Goal: Check status: Check status

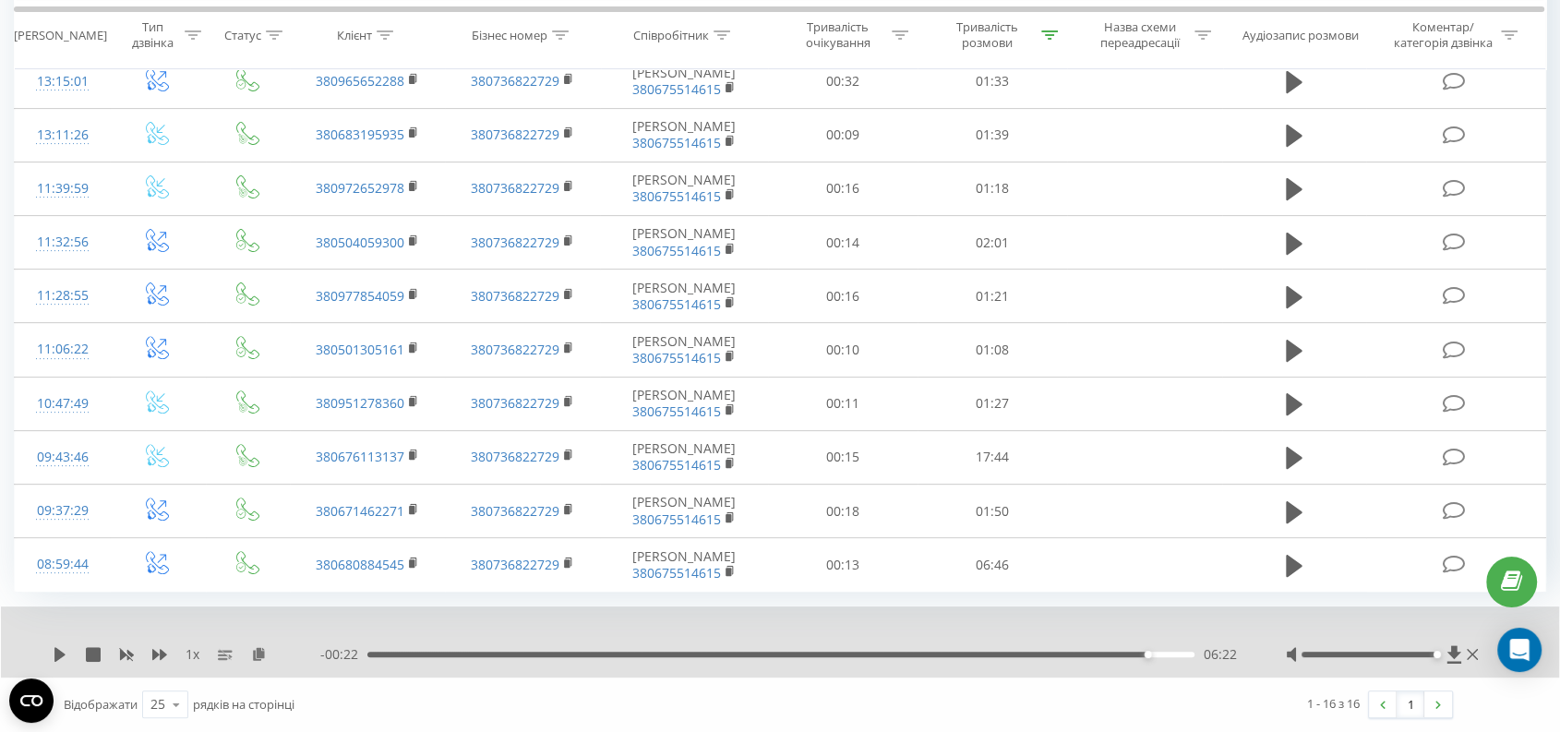
scroll to position [768, 0]
click at [973, 22] on div "Тривалість розмови" at bounding box center [987, 34] width 99 height 31
click at [1042, 414] on span "OK" at bounding box center [1031, 428] width 52 height 29
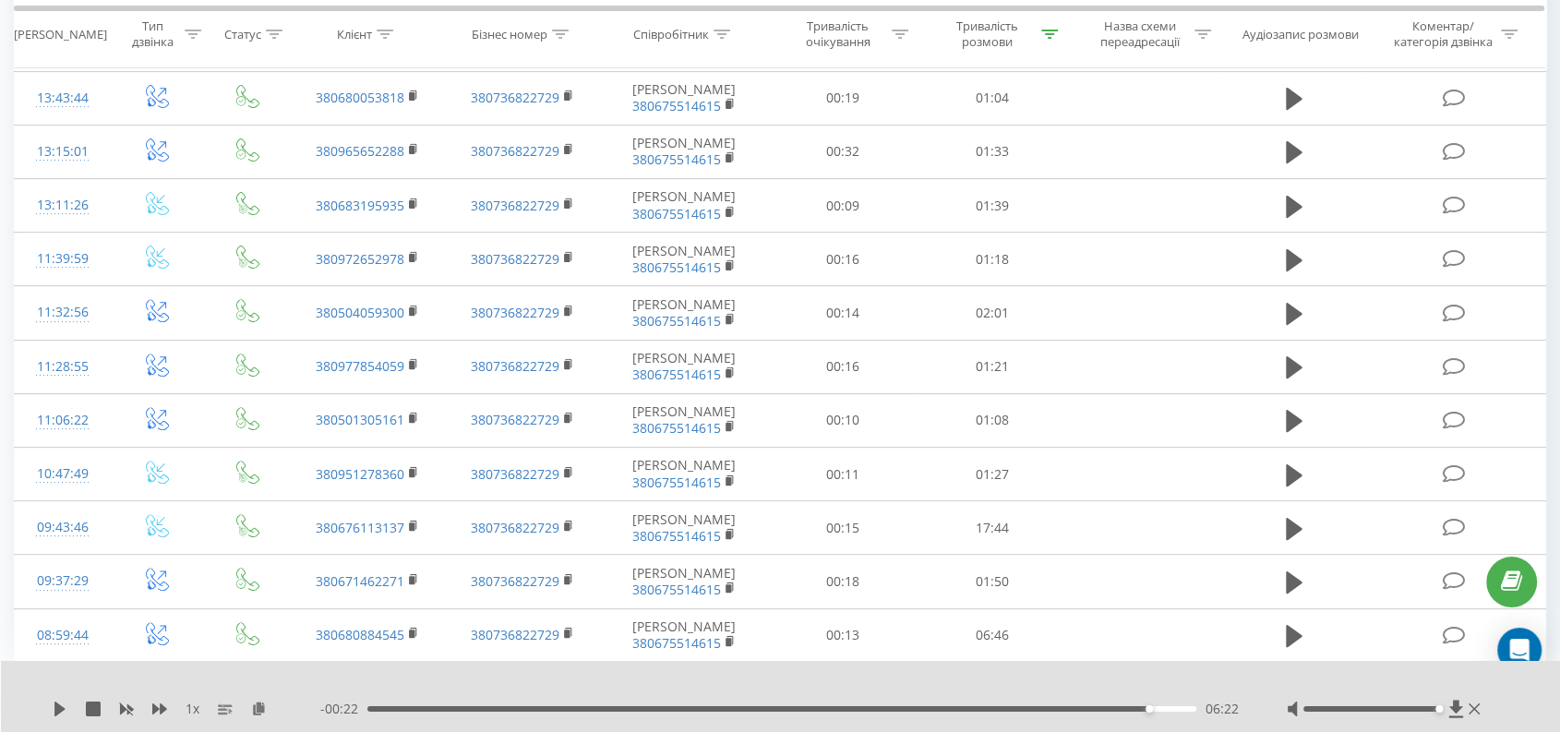
scroll to position [495, 0]
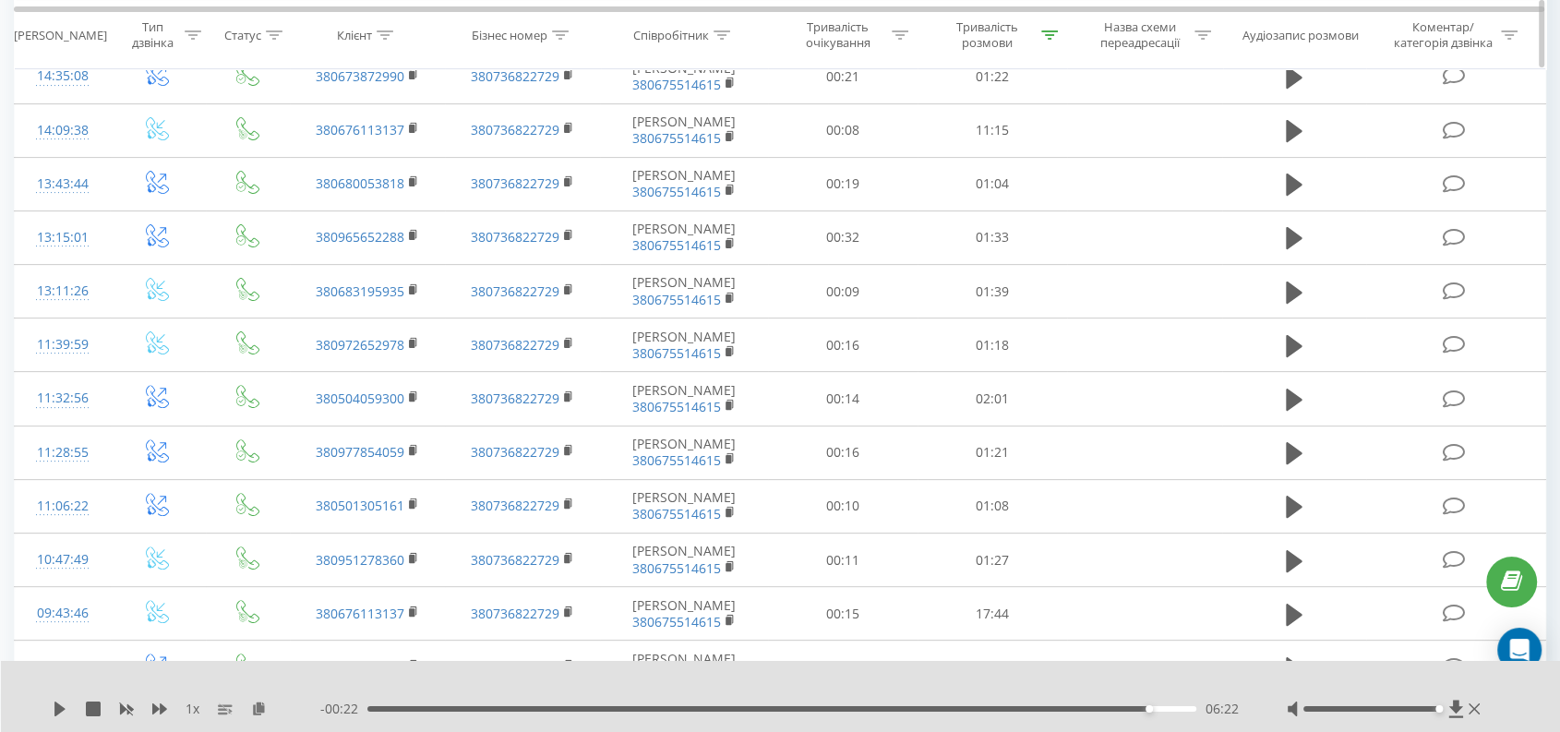
click at [1002, 27] on div "Тривалість розмови" at bounding box center [987, 34] width 99 height 31
click at [1041, 200] on span "OK" at bounding box center [1031, 202] width 52 height 29
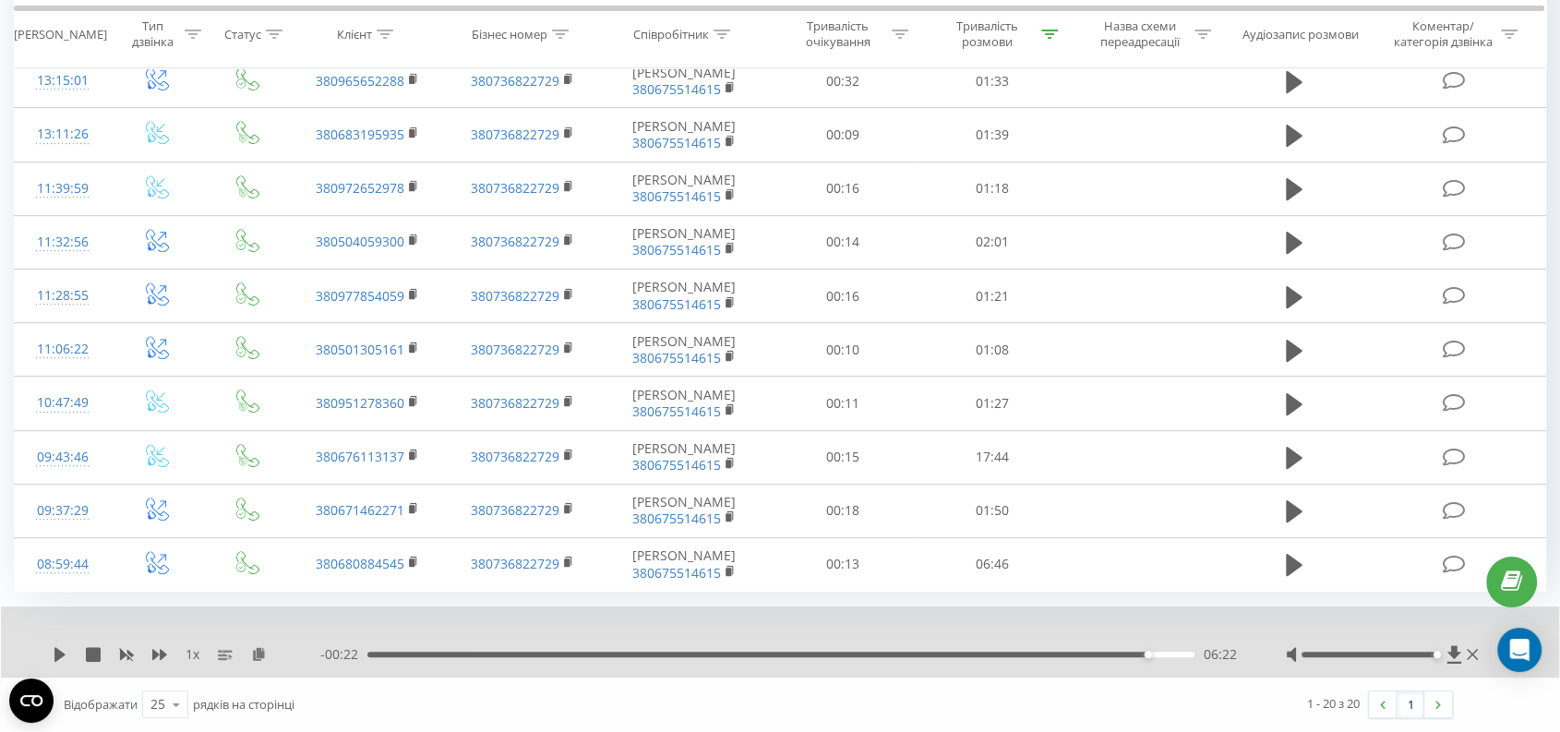
scroll to position [527, 0]
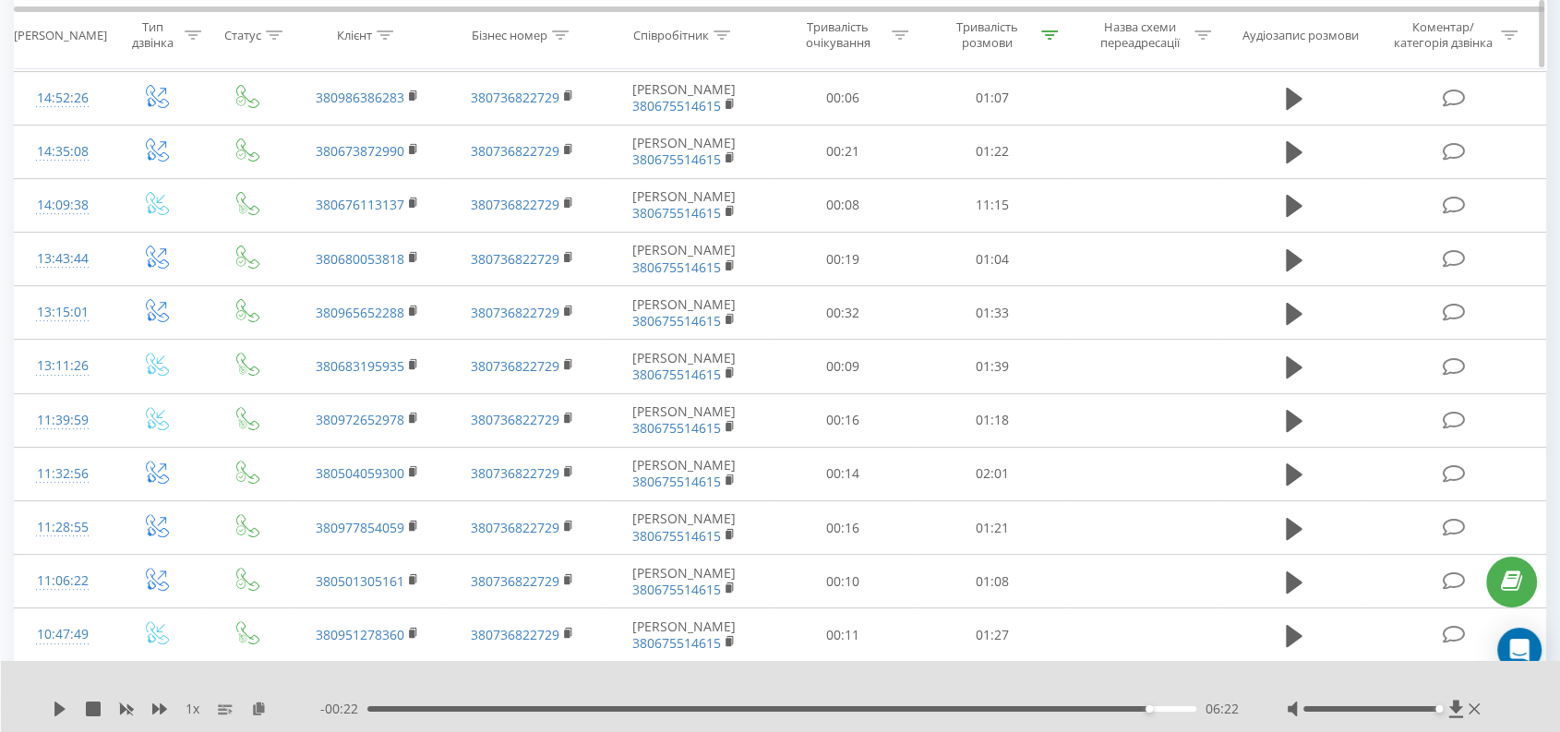
click at [985, 61] on th "Тривалість розмови" at bounding box center [993, 35] width 150 height 68
click at [985, 42] on div "Тривалість розмови" at bounding box center [987, 34] width 99 height 31
click at [1032, 204] on span "OK" at bounding box center [1031, 202] width 52 height 29
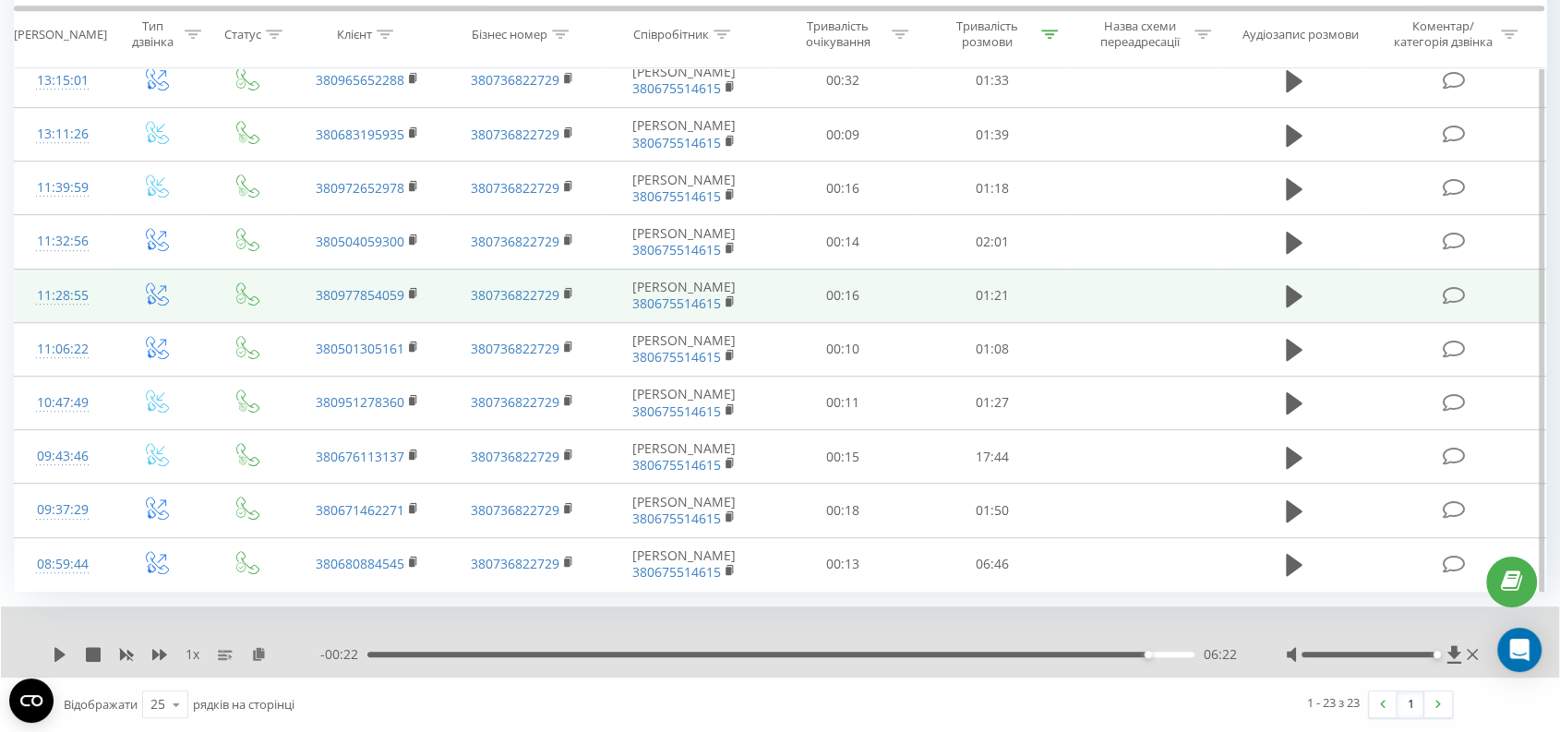
scroll to position [1243, 0]
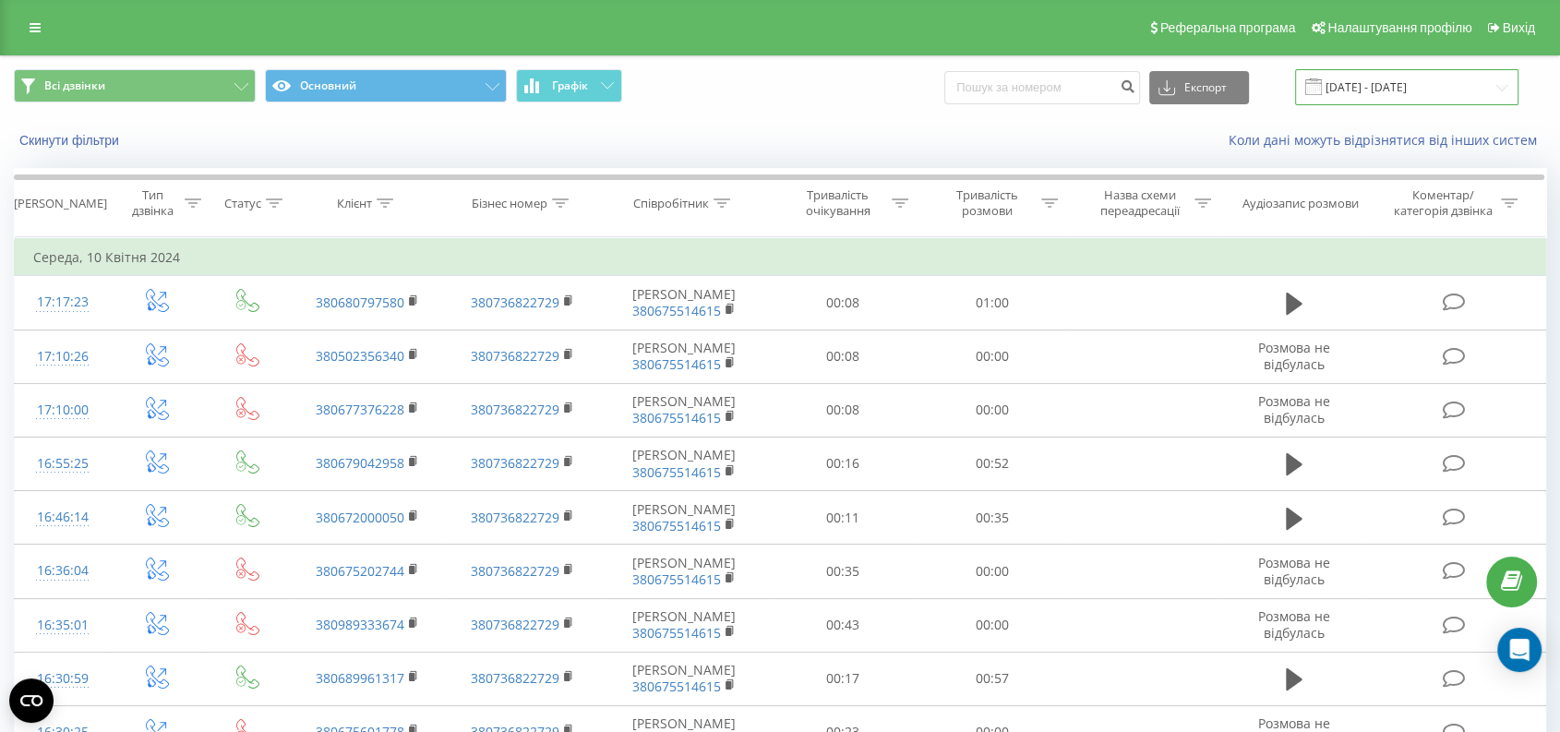
click at [1384, 81] on input "[DATE] - [DATE]" at bounding box center [1406, 87] width 223 height 36
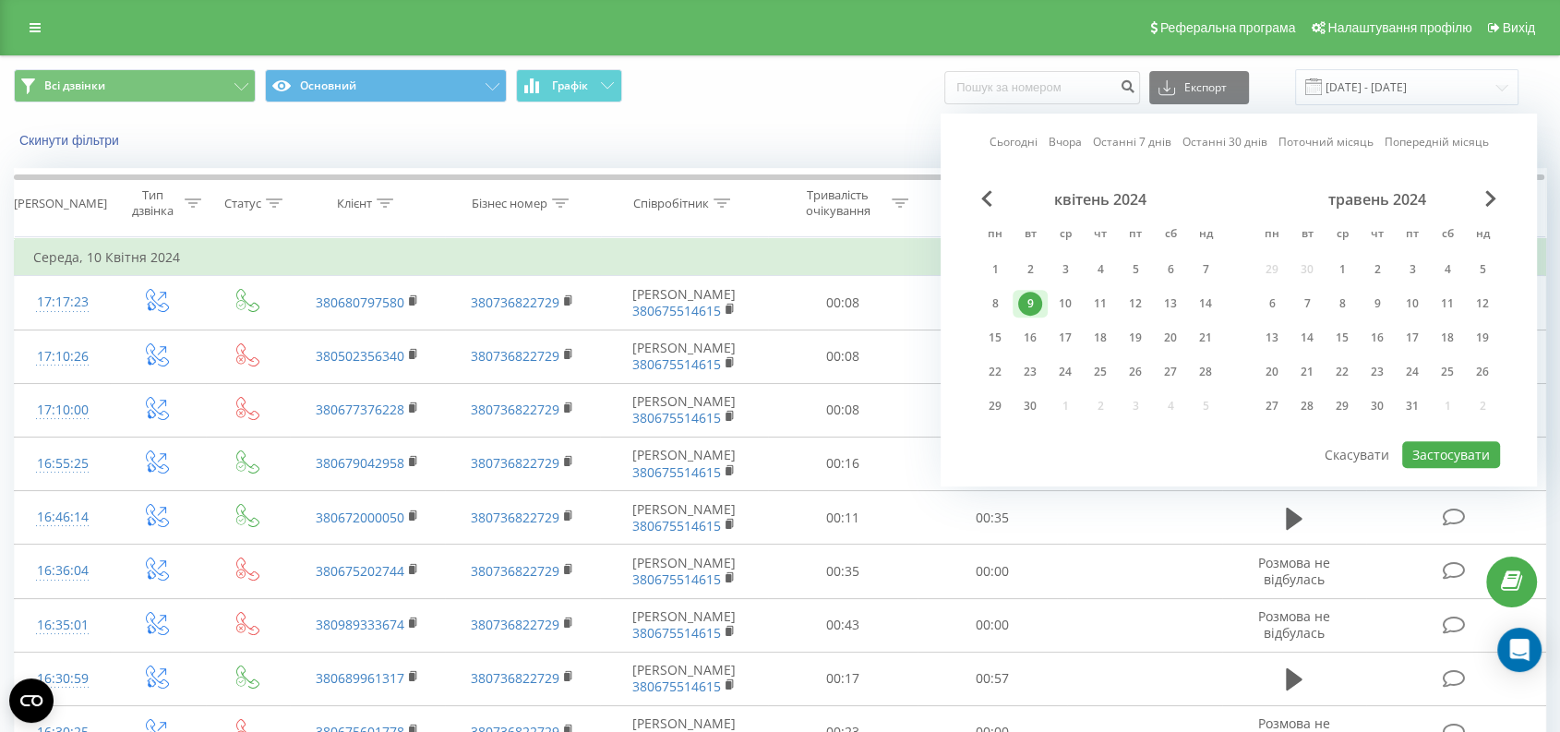
click at [1014, 138] on link "Сьогодні" at bounding box center [1014, 143] width 48 height 18
click at [1428, 444] on button "Застосувати" at bounding box center [1451, 454] width 98 height 27
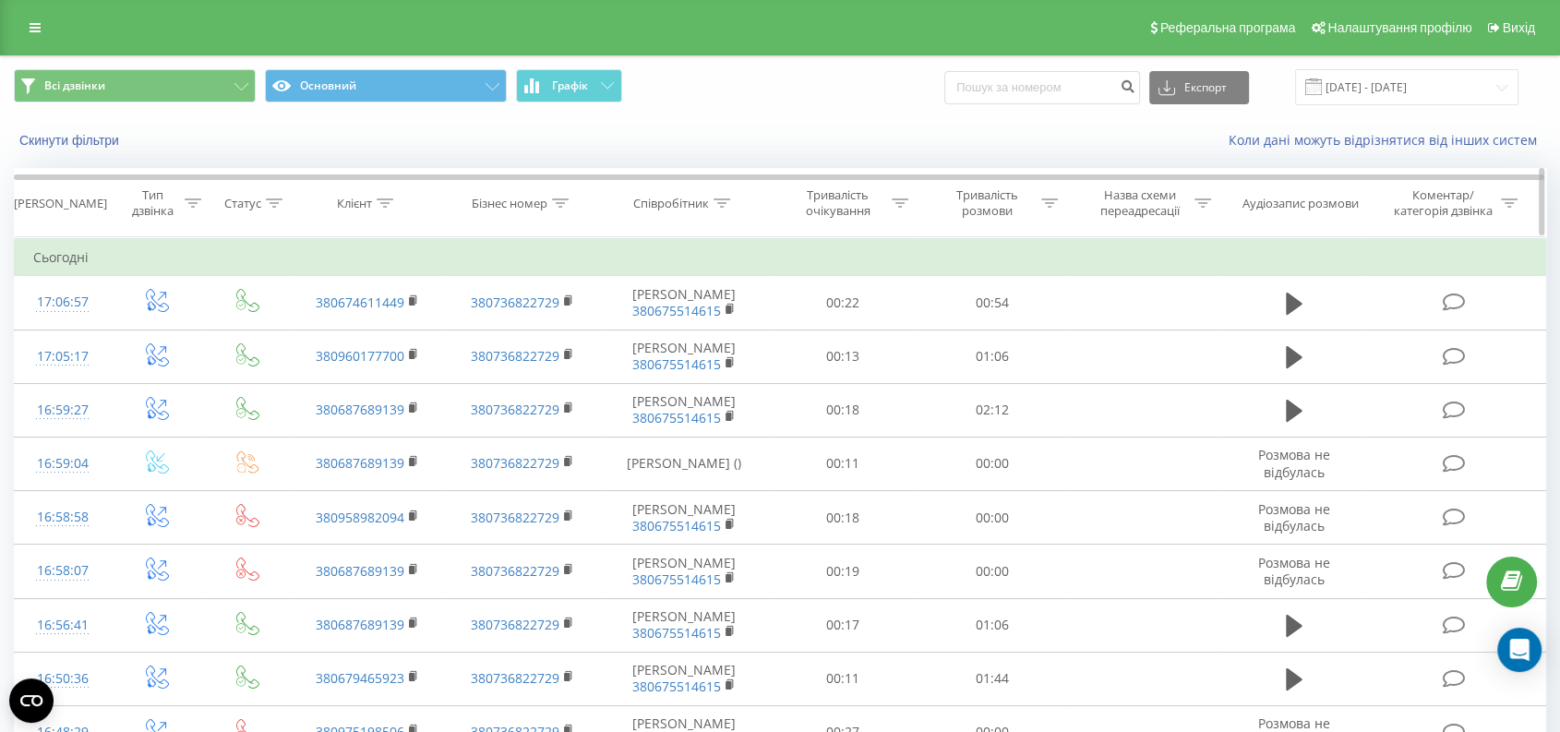
click at [989, 201] on div "Тривалість розмови" at bounding box center [987, 202] width 99 height 31
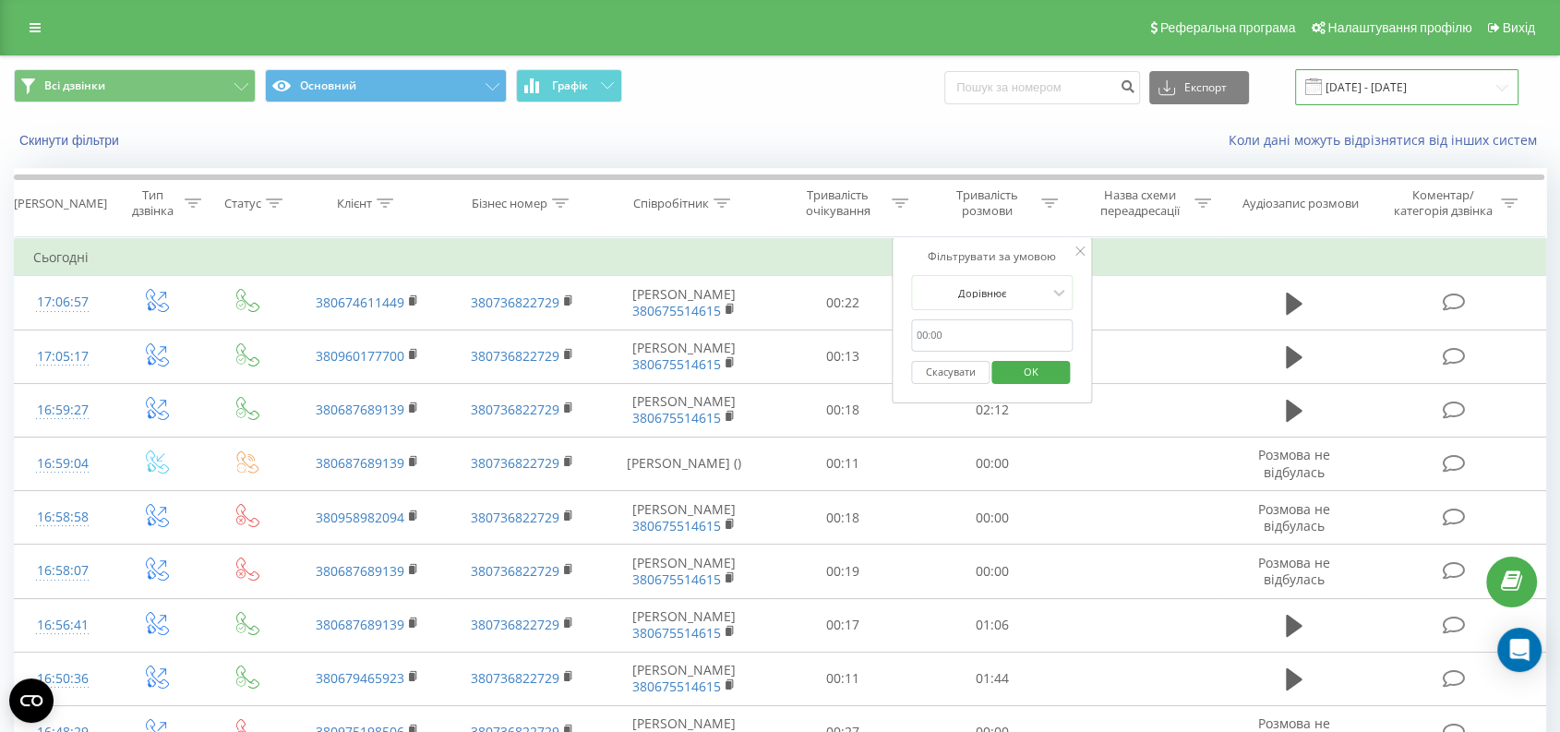
click at [1452, 83] on input "[DATE] - [DATE]" at bounding box center [1406, 87] width 223 height 36
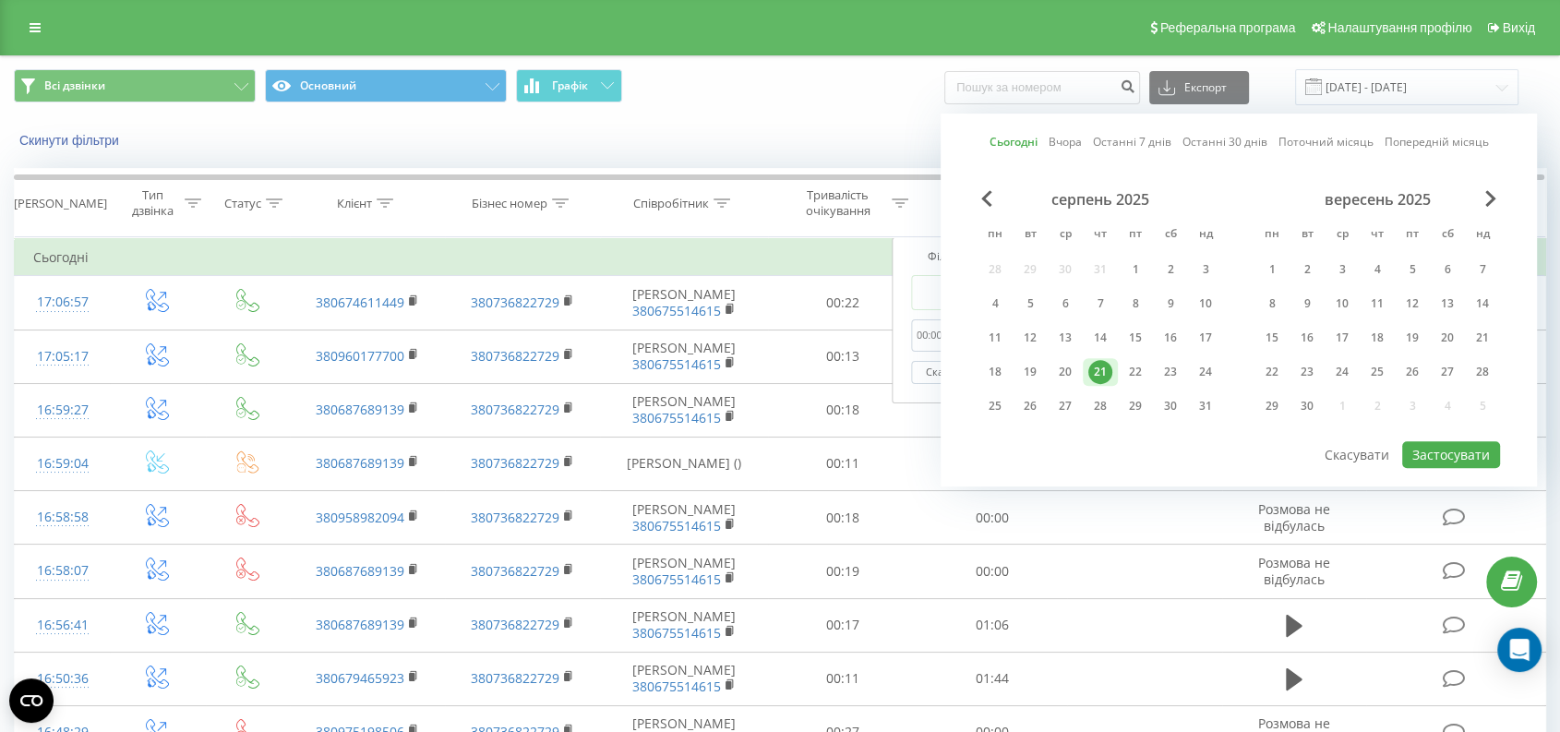
click at [1072, 143] on link "Вчора" at bounding box center [1065, 143] width 33 height 18
click at [1449, 447] on button "Застосувати" at bounding box center [1451, 454] width 98 height 27
type input "[DATE] - [DATE]"
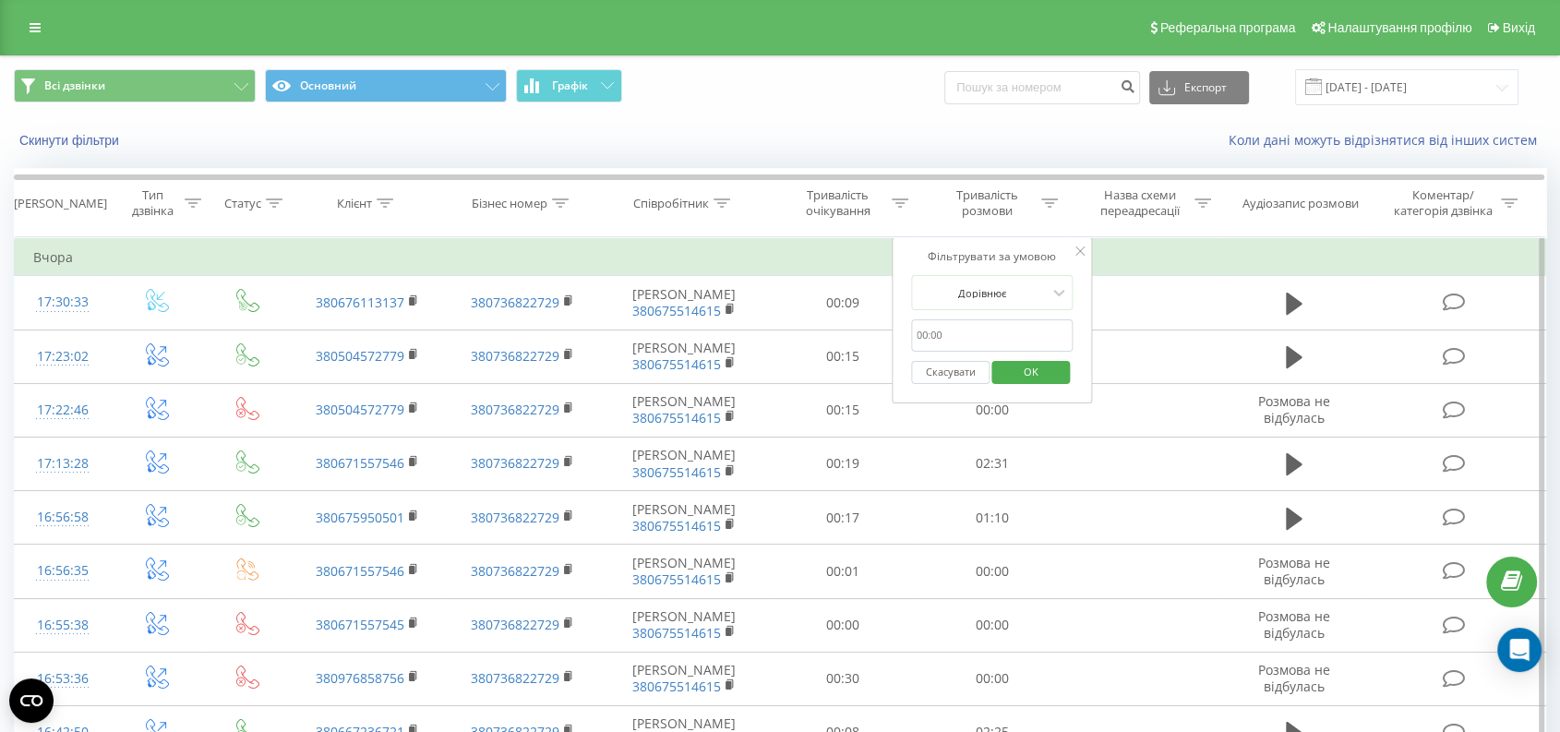
click at [1159, 256] on td "Вчора" at bounding box center [780, 257] width 1531 height 37
click at [1015, 199] on div "Тривалість розмови" at bounding box center [987, 202] width 99 height 31
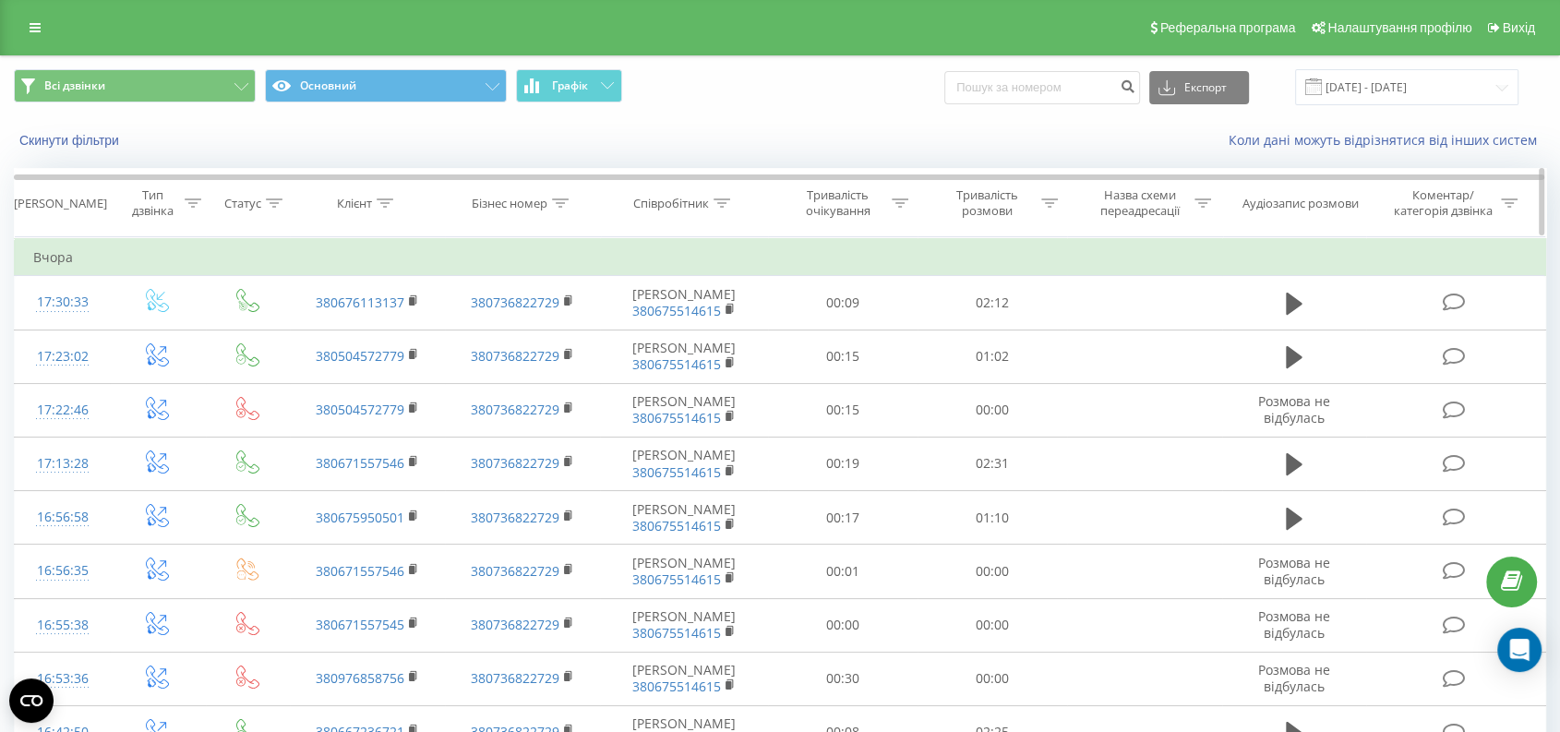
click at [1023, 197] on div "Тривалість розмови" at bounding box center [987, 202] width 99 height 31
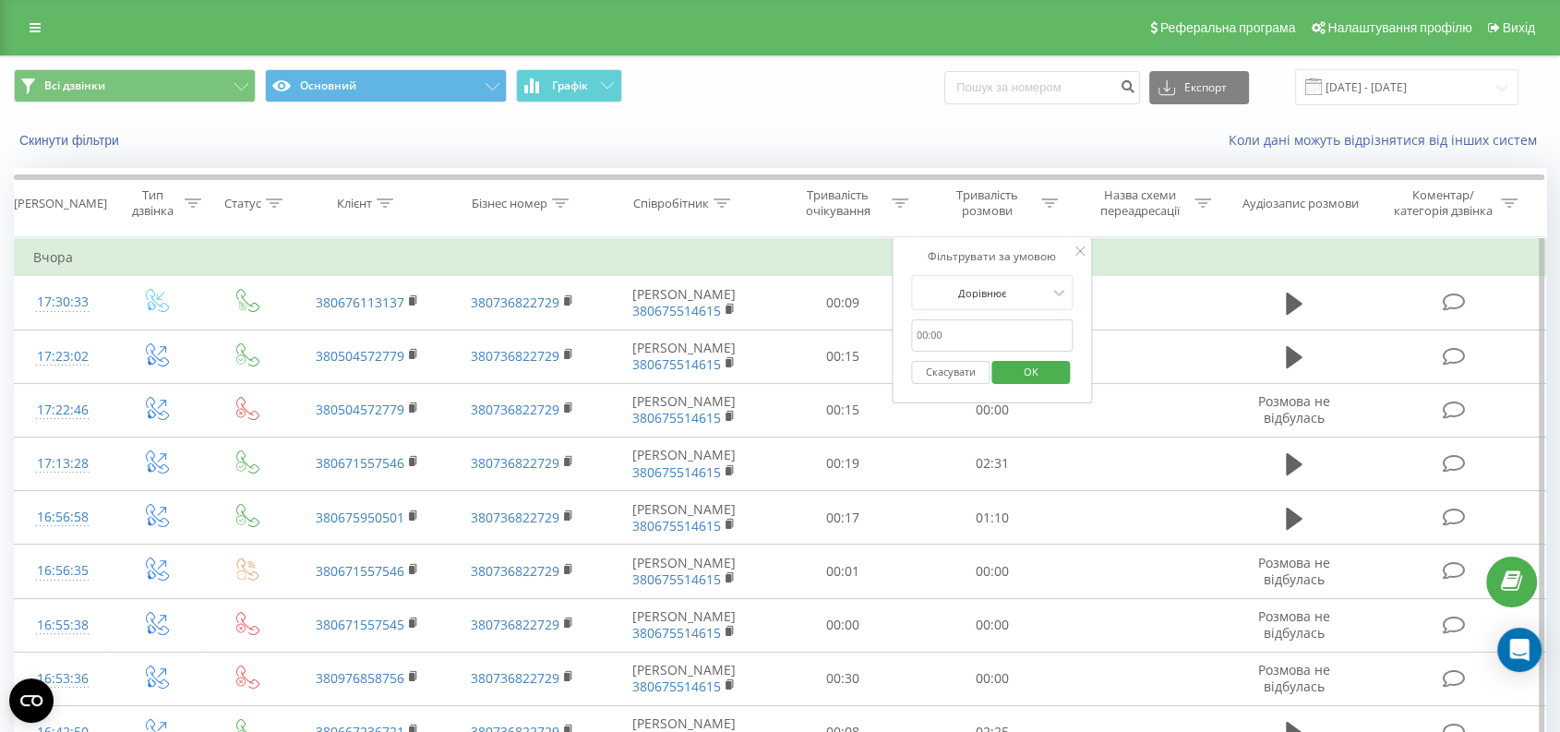
click at [1006, 323] on input "text" at bounding box center [992, 335] width 162 height 32
click at [1010, 298] on div at bounding box center [982, 293] width 131 height 18
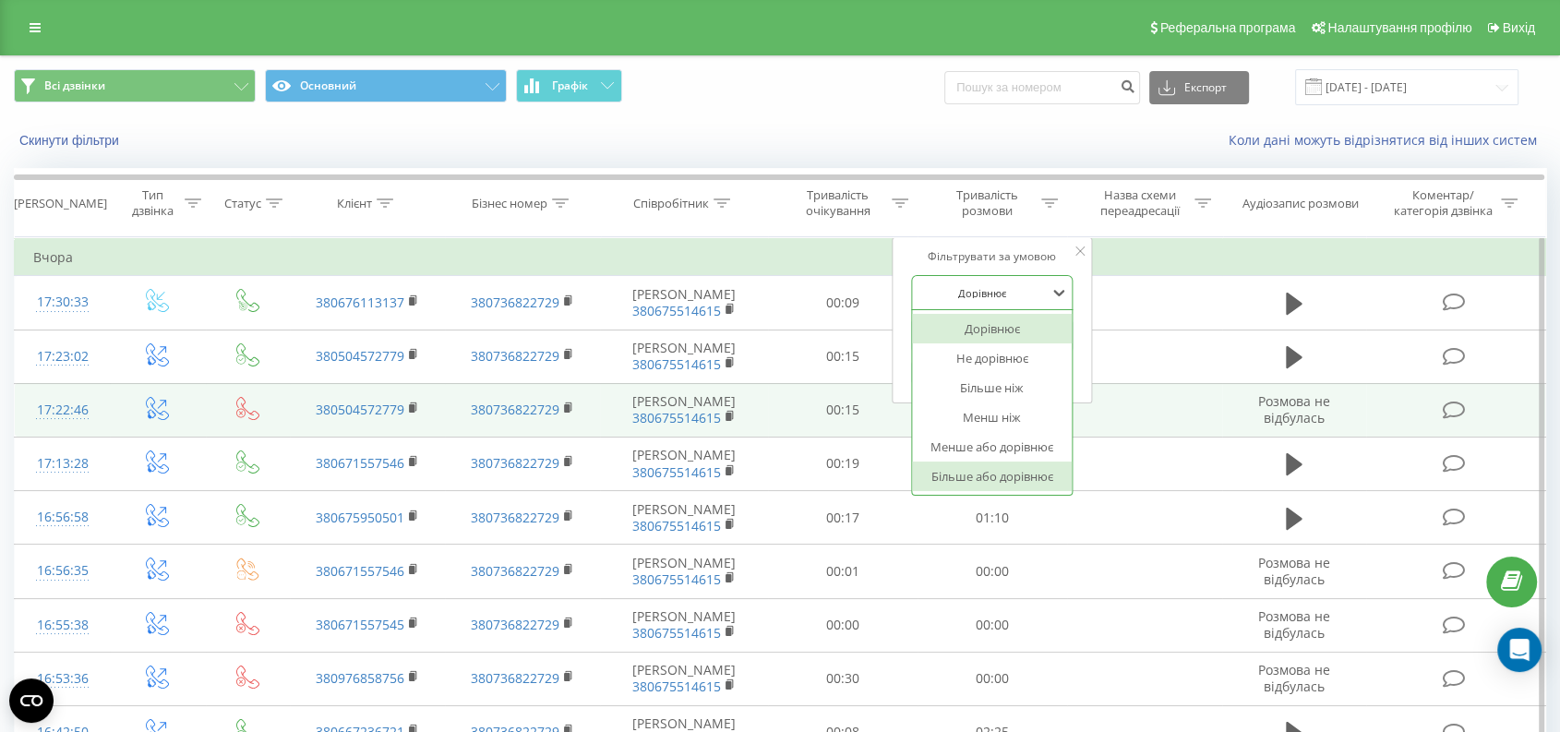
click at [1015, 466] on div "Більше або дорівнює" at bounding box center [992, 477] width 161 height 30
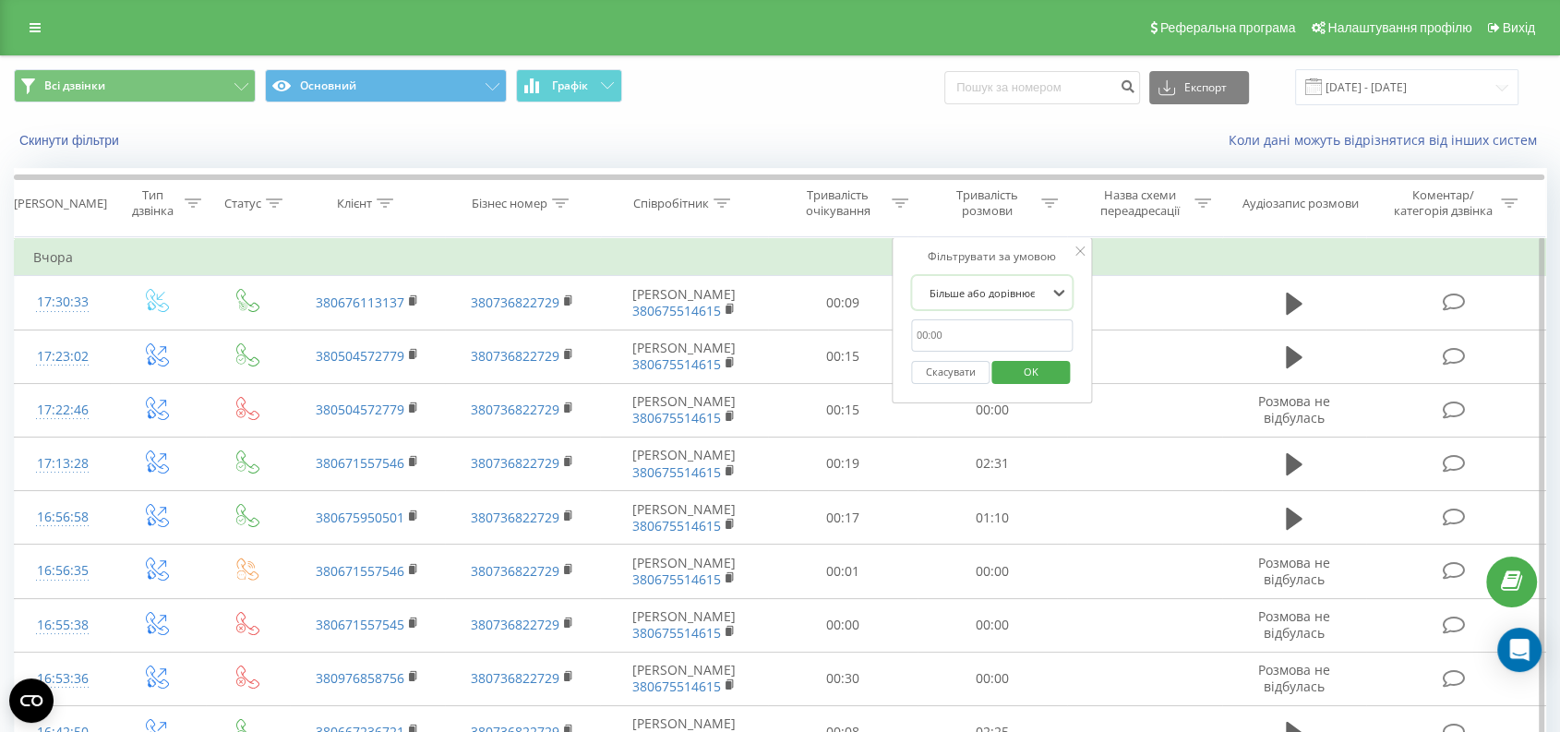
click at [979, 312] on form "option Більше або дорівнює, selected. Більше або дорівнює Скасувати OK" at bounding box center [992, 334] width 162 height 118
click at [981, 330] on input "text" at bounding box center [992, 335] width 162 height 32
type input "0059"
click at [1039, 369] on span "OK" at bounding box center [1031, 371] width 52 height 29
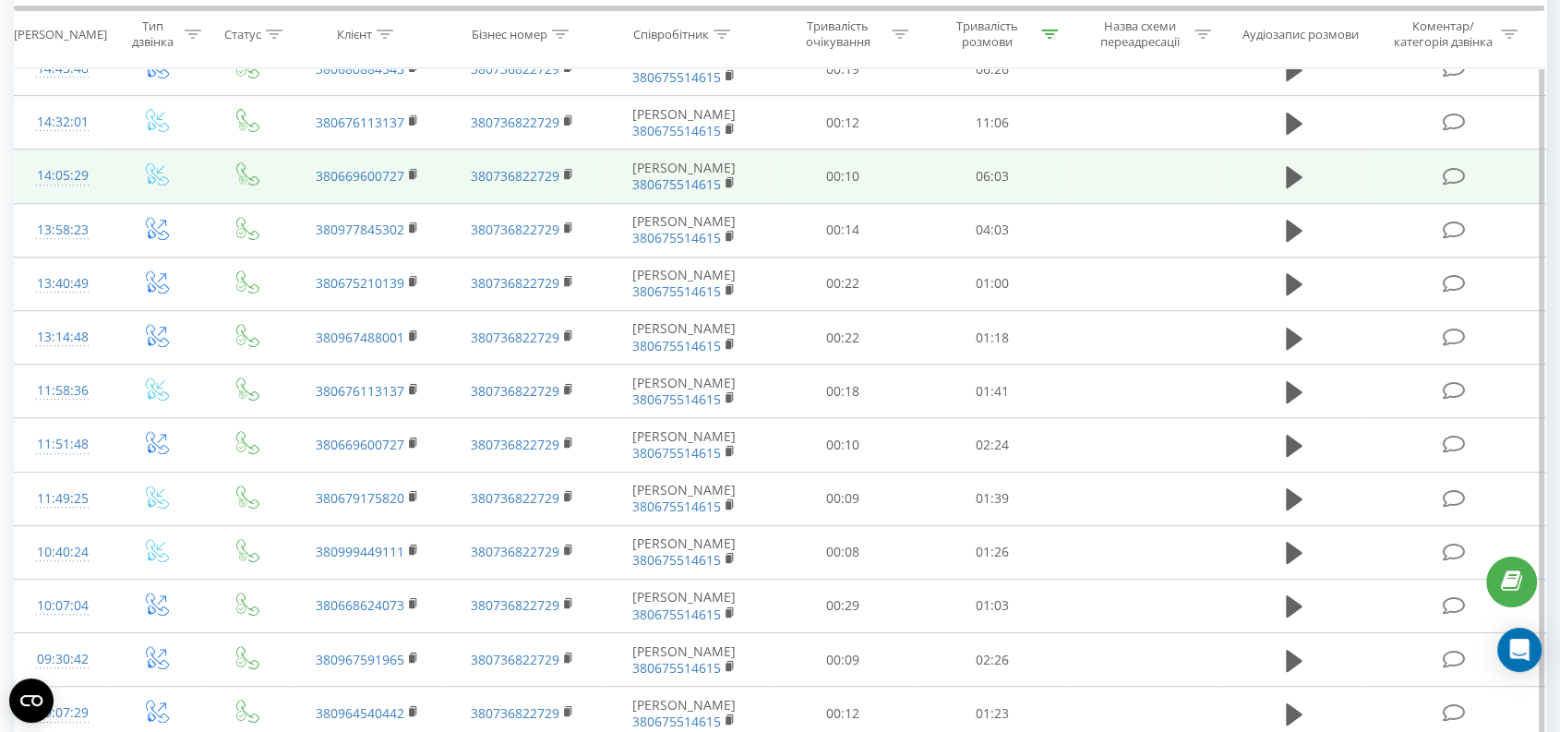
scroll to position [1172, 0]
